Goal: Information Seeking & Learning: Learn about a topic

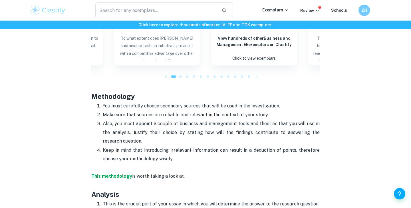
scroll to position [633, 0]
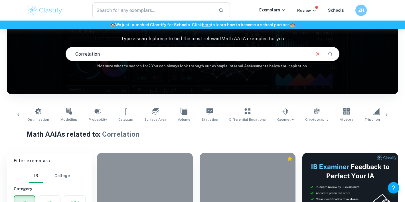
scroll to position [0, 95]
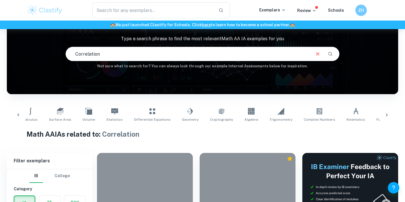
click at [153, 50] on input "Correlation" at bounding box center [188, 54] width 244 height 16
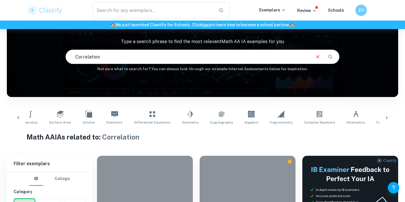
scroll to position [0, 0]
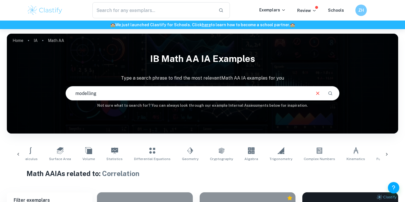
type input "modelling"
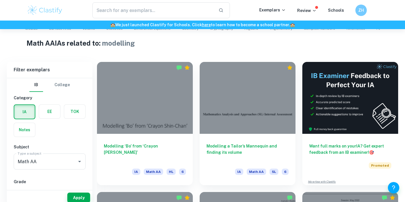
scroll to position [138, 0]
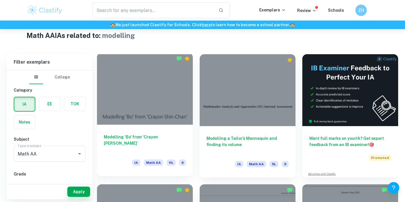
click at [150, 135] on h6 "Modelling ‘Bo’ from ‘Crayon [PERSON_NAME]’" at bounding box center [145, 143] width 82 height 19
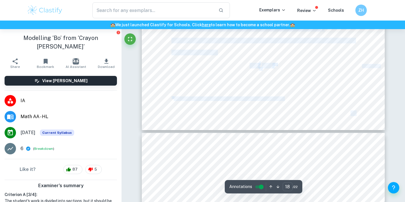
type input "19"
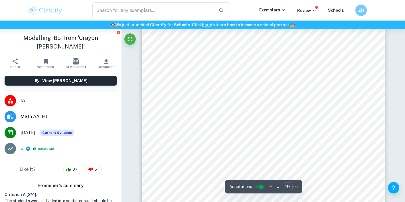
drag, startPoint x: 185, startPoint y: 97, endPoint x: 254, endPoint y: 224, distance: 144.6
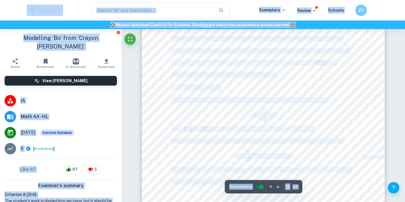
copy body "​ Loremipsu Dolors Ametcon AD 🏫 El sedd eiusmodt Incididu utl Etdolor. Magna al…"
